Goal: Information Seeking & Learning: Learn about a topic

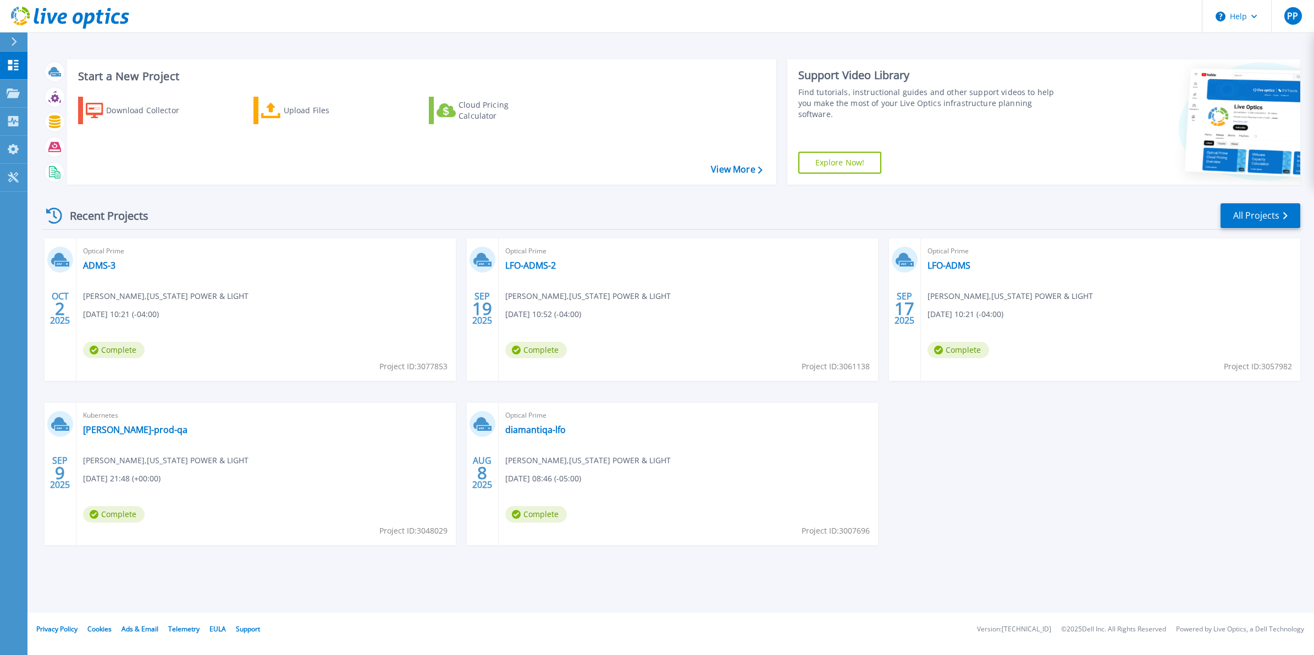
click at [163, 30] on header "Help PP End User [PERSON_NAME] [PERSON_NAME][EMAIL_ADDRESS][DOMAIN_NAME] [US_ST…" at bounding box center [657, 16] width 1314 height 33
click at [988, 448] on div "[DATE] Optical Prime ADMS-3 [PERSON_NAME] padma , [US_STATE] POWER & LIGHT [DAT…" at bounding box center [667, 403] width 1267 height 329
click at [1007, 474] on div "[DATE] Optical Prime ADMS-3 [PERSON_NAME] padma , [US_STATE] POWER & LIGHT [DAT…" at bounding box center [667, 403] width 1267 height 329
click at [296, 107] on div "Upload Files" at bounding box center [328, 111] width 88 height 22
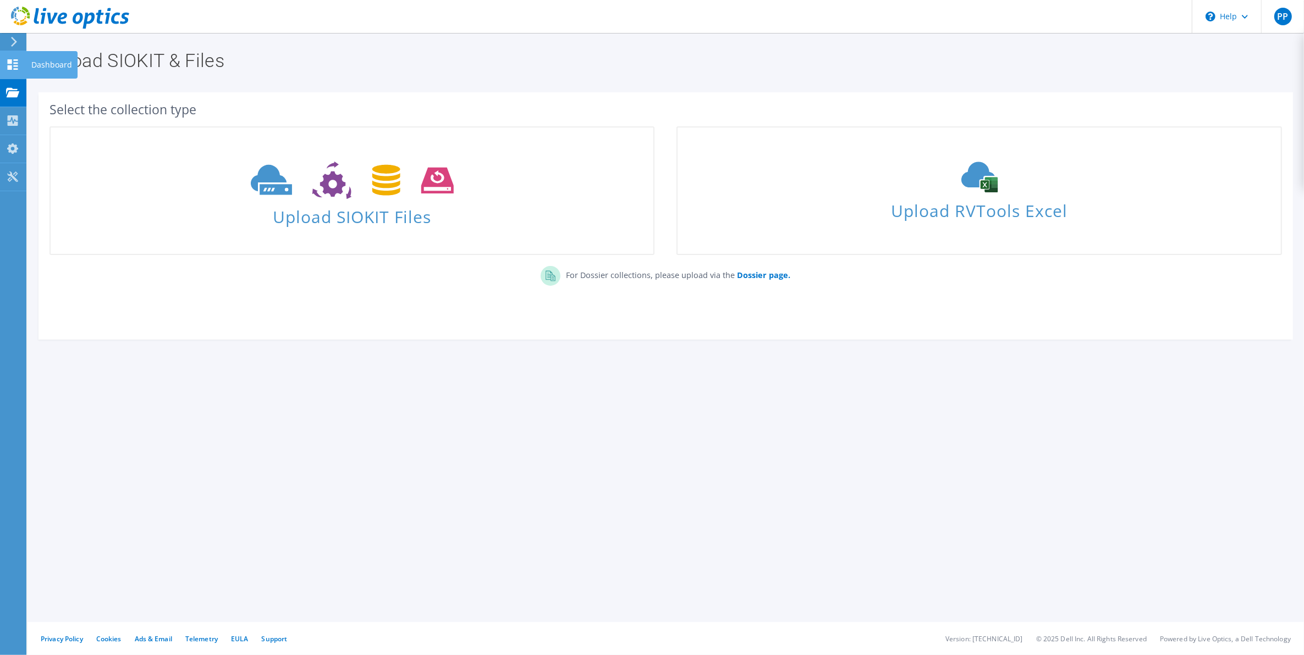
click at [15, 64] on icon at bounding box center [12, 64] width 13 height 10
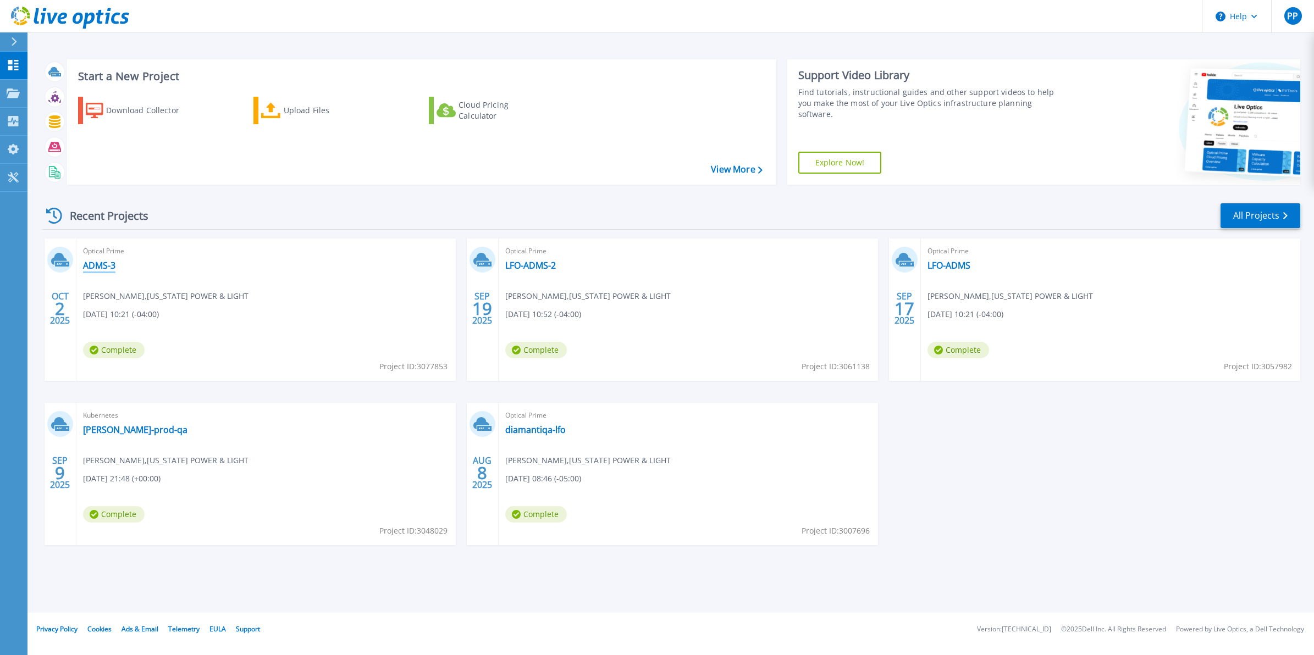
click at [100, 266] on link "ADMS-3" at bounding box center [99, 265] width 32 height 11
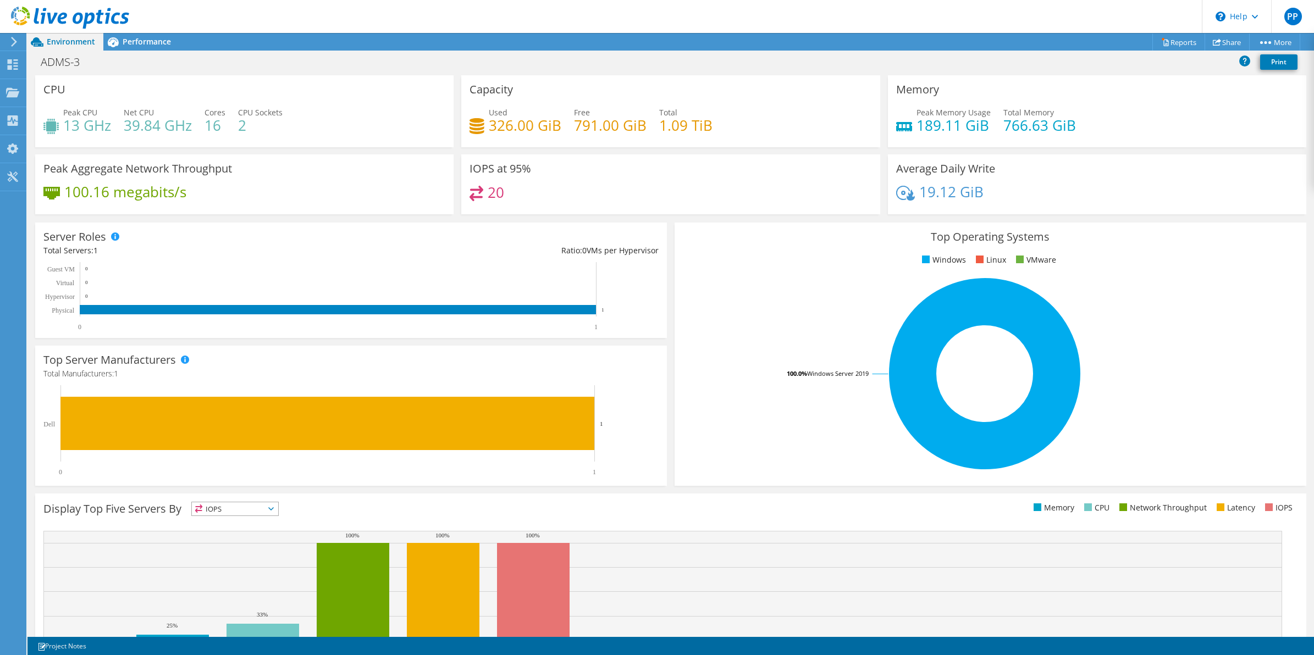
scroll to position [78, 0]
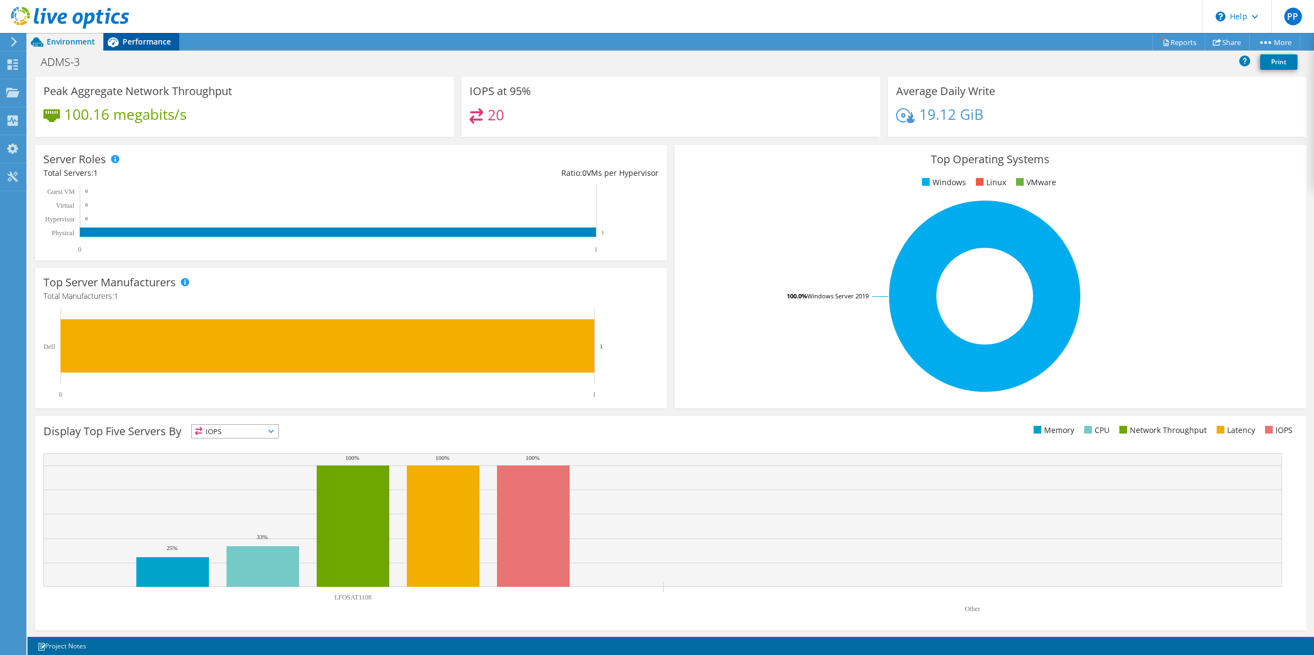
click at [133, 42] on span "Performance" at bounding box center [147, 41] width 48 height 10
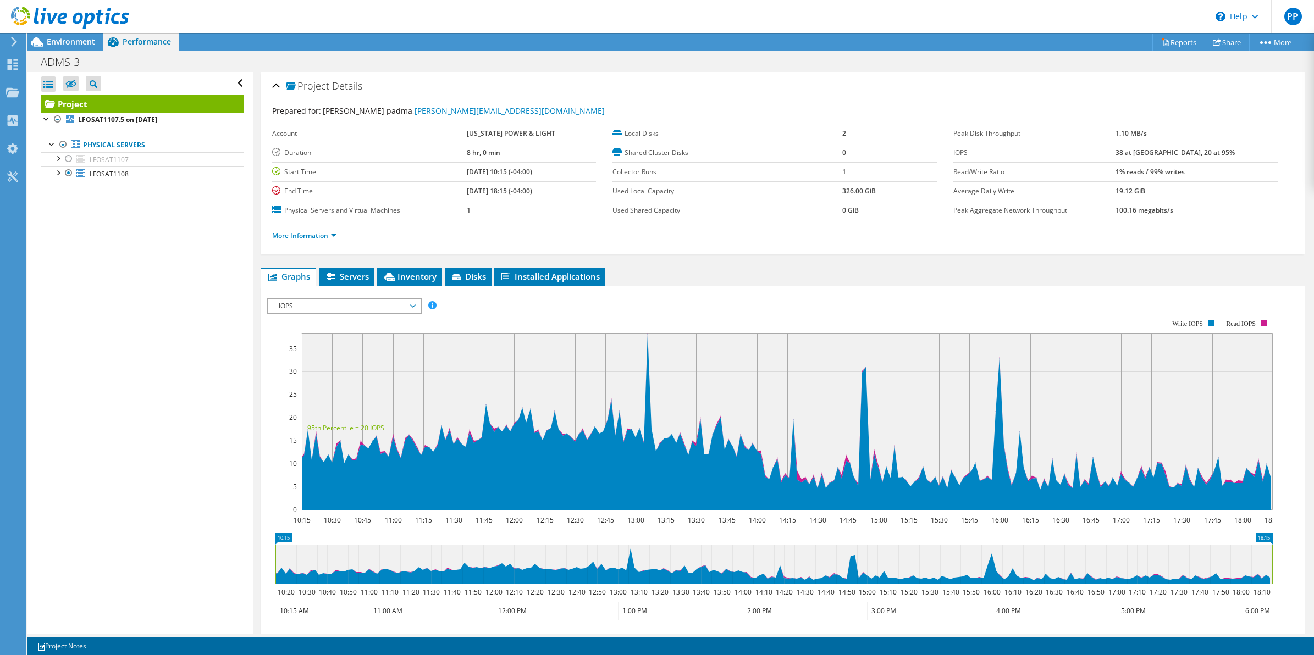
click at [353, 308] on span "IOPS" at bounding box center [343, 306] width 141 height 13
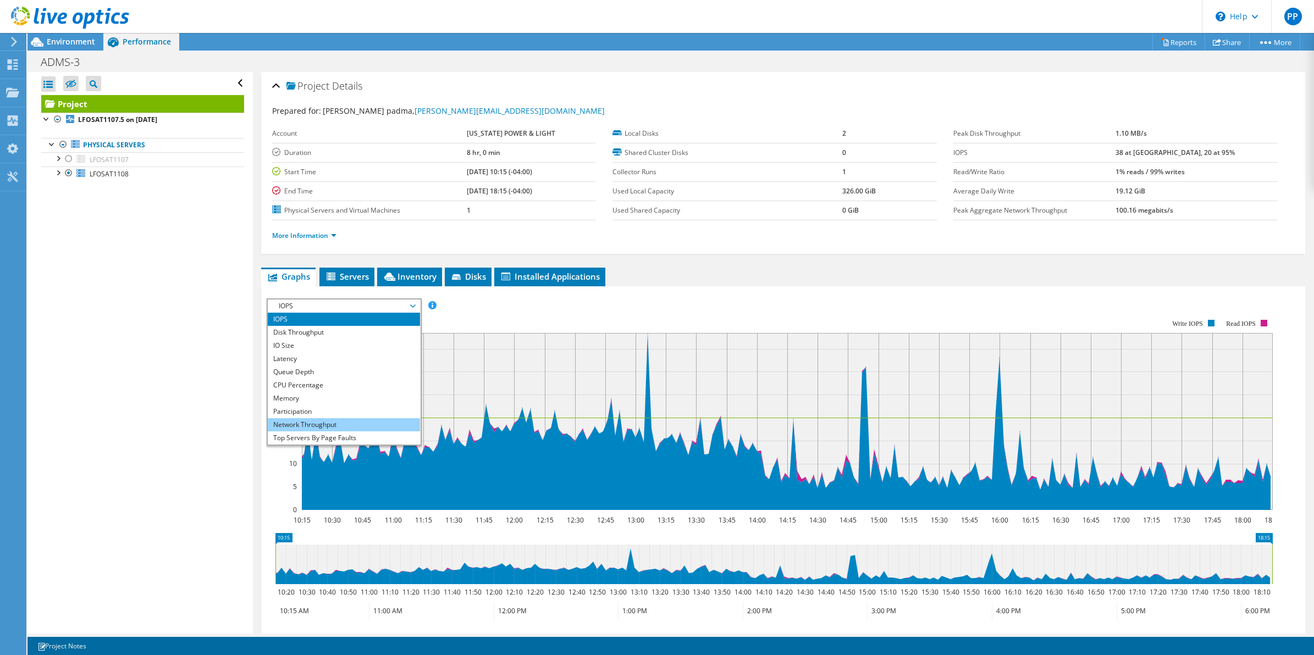
click at [344, 424] on li "Network Throughput" at bounding box center [344, 424] width 152 height 13
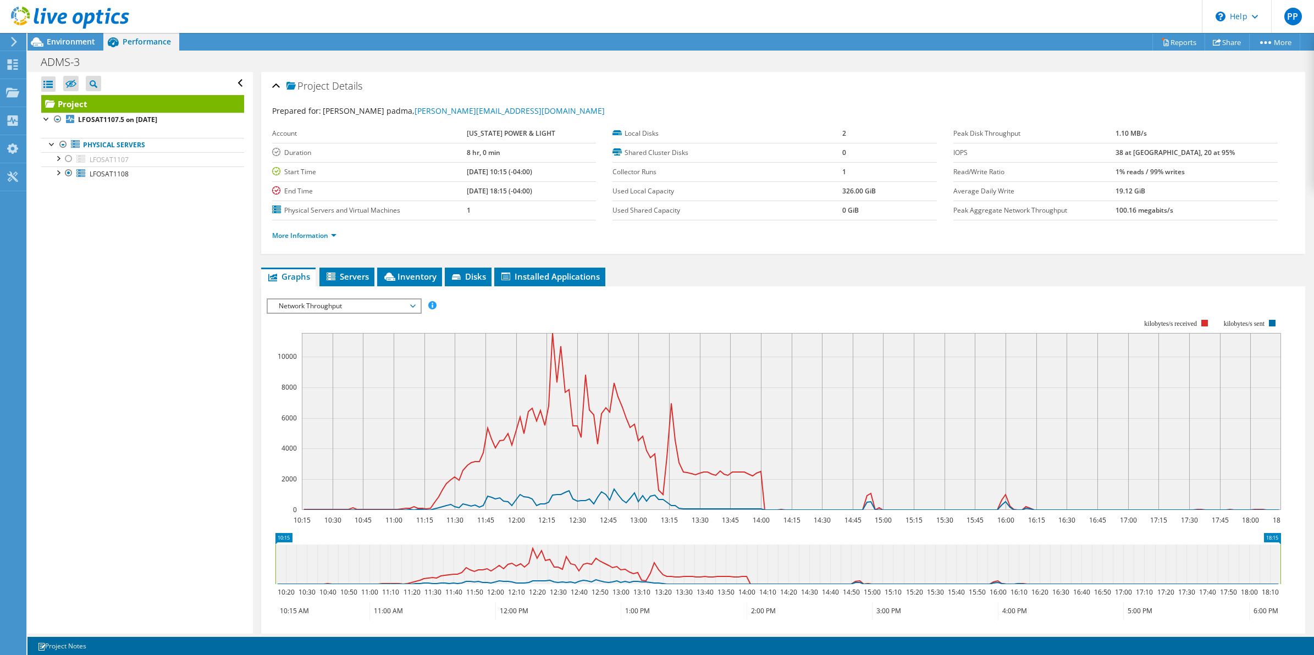
click at [1076, 275] on ul "Graphs Servers Inventory Hypervisor Disks Cluster Disks Installed Applications" at bounding box center [783, 277] width 1045 height 19
